Goal: Use online tool/utility: Use online tool/utility

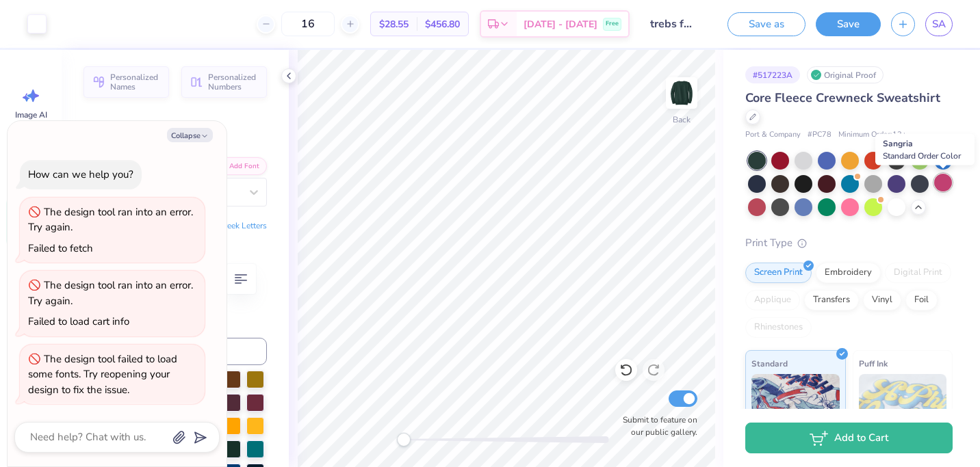
click at [946, 185] on div at bounding box center [943, 183] width 18 height 18
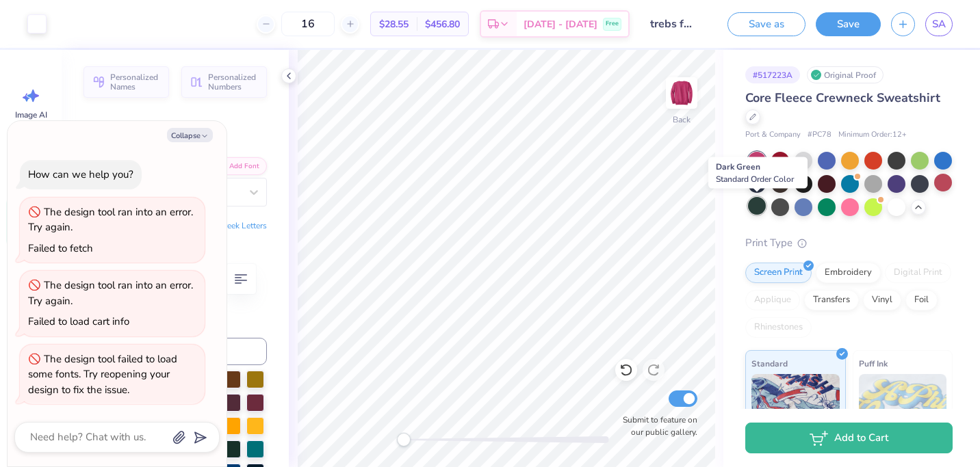
click at [754, 201] on div at bounding box center [757, 206] width 18 height 18
click at [849, 211] on div at bounding box center [850, 206] width 18 height 18
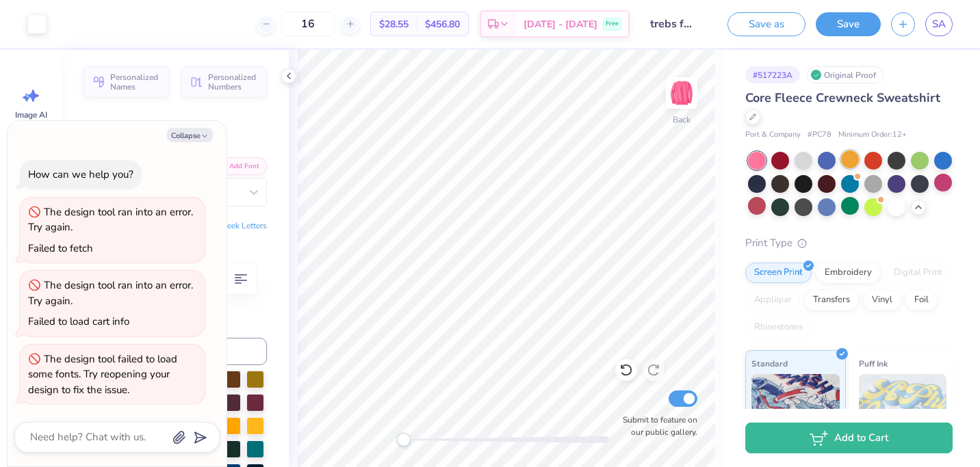
click at [857, 163] on div at bounding box center [850, 160] width 18 height 18
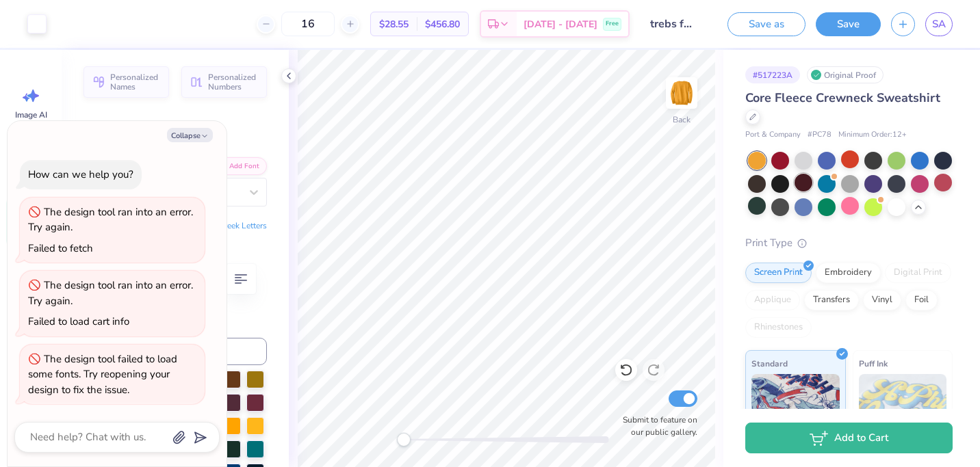
click at [809, 181] on div at bounding box center [803, 183] width 18 height 18
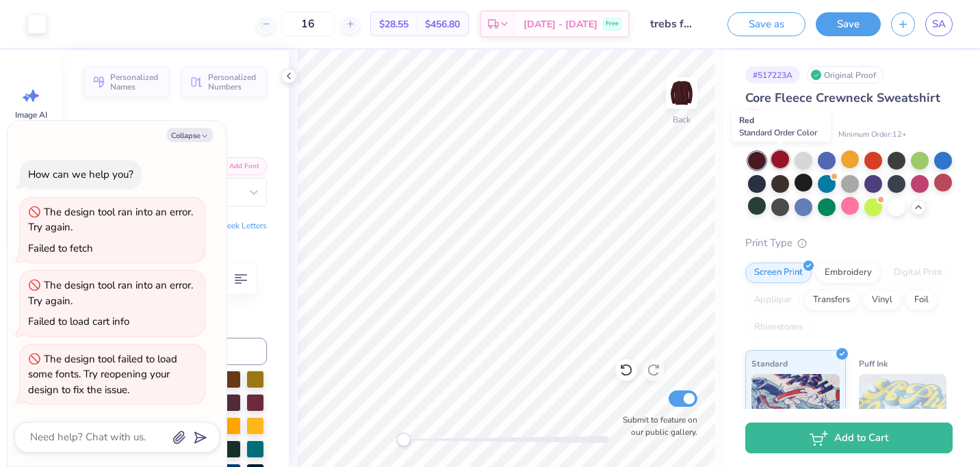
click at [786, 161] on div at bounding box center [780, 160] width 18 height 18
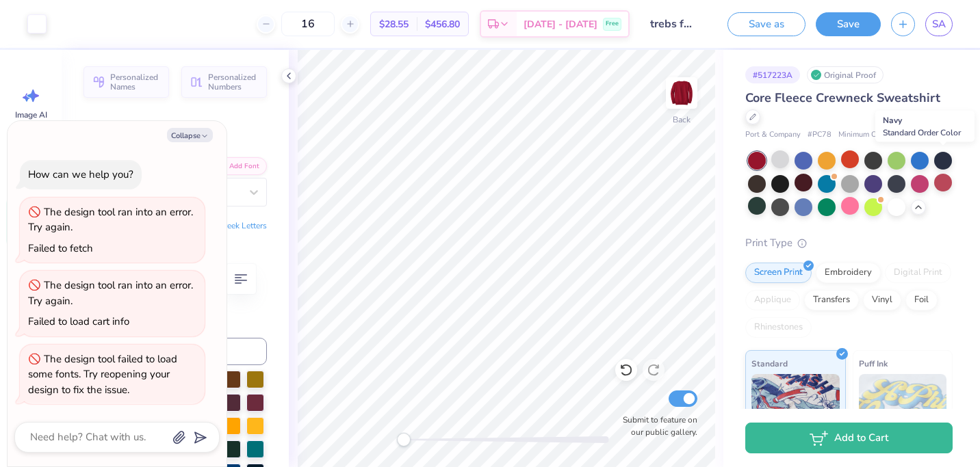
click at [945, 161] on div at bounding box center [943, 161] width 18 height 18
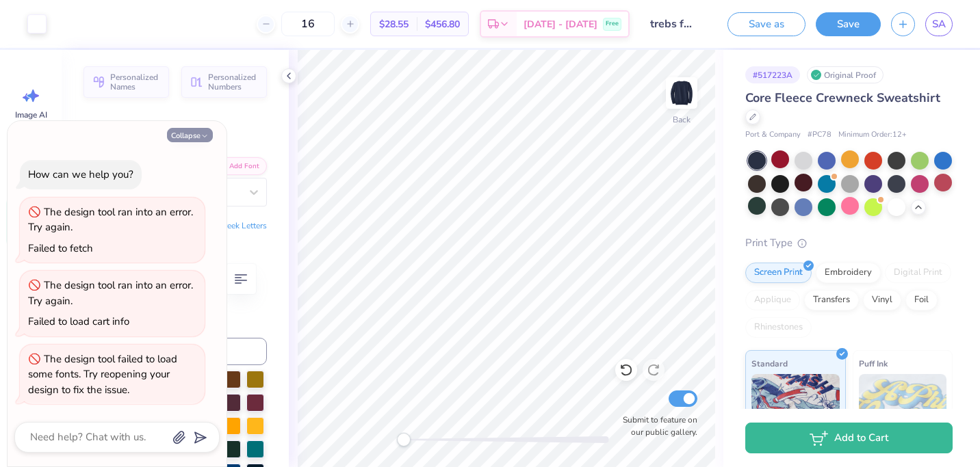
click at [204, 137] on polyline "button" at bounding box center [205, 136] width 4 height 2
type textarea "x"
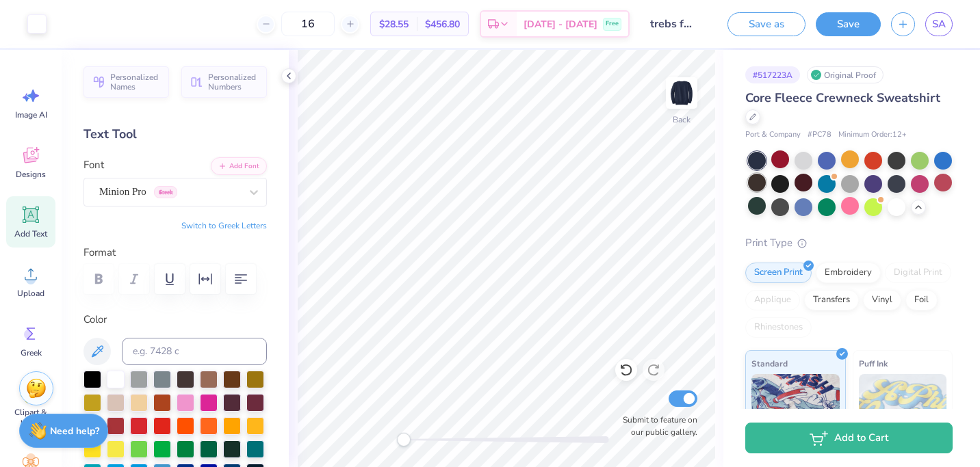
click at [758, 187] on div at bounding box center [757, 183] width 18 height 18
click at [756, 201] on div at bounding box center [757, 206] width 18 height 18
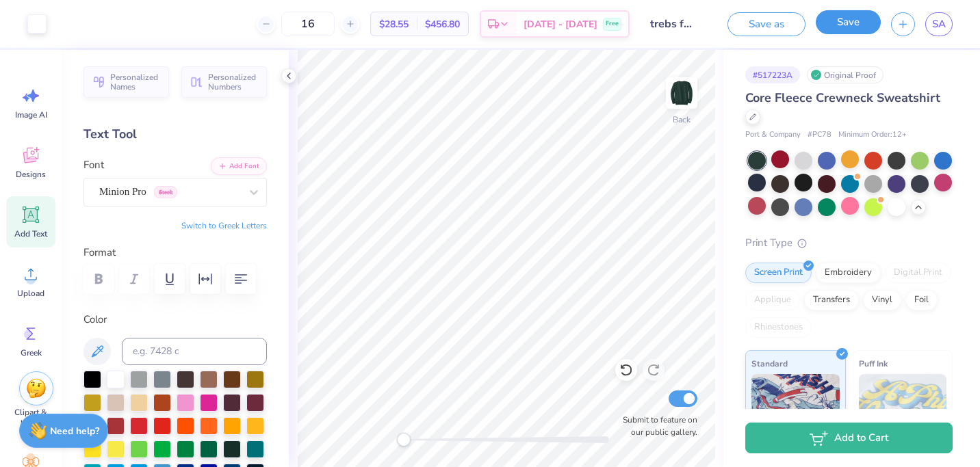
click at [870, 27] on button "Save" at bounding box center [848, 22] width 65 height 24
